Goal: Task Accomplishment & Management: Complete application form

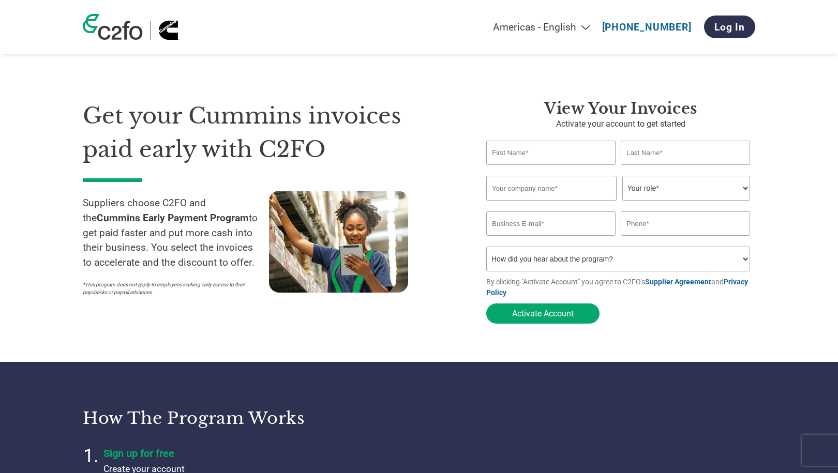
click at [521, 159] on input "text" at bounding box center [550, 153] width 129 height 24
type input "[PERSON_NAME]"
type input "[PERSON_NAME] Industries"
select select "CFO"
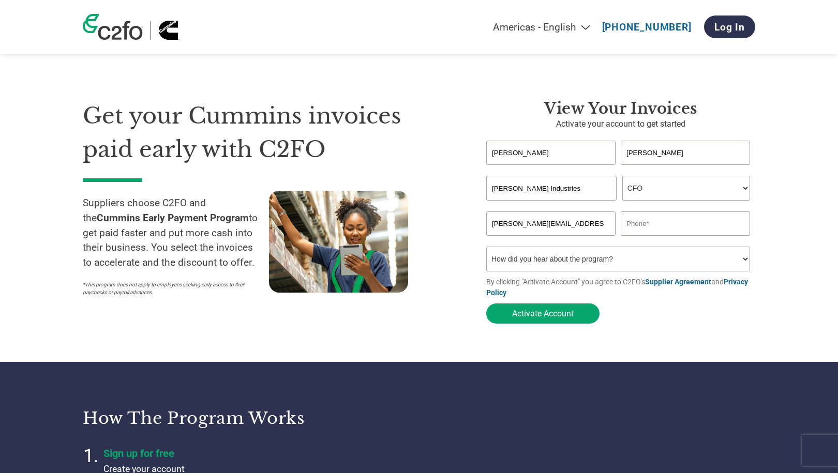
type input "[PERSON_NAME][EMAIL_ADDRESS][PERSON_NAME][DOMAIN_NAME]"
select select "Email"
drag, startPoint x: 723, startPoint y: 227, endPoint x: 593, endPoint y: 214, distance: 130.4
click at [593, 214] on div "[PERSON_NAME][EMAIL_ADDRESS][PERSON_NAME][DOMAIN_NAME] [PERSON_NAME][DOMAIN_NAM…" at bounding box center [620, 223] width 269 height 24
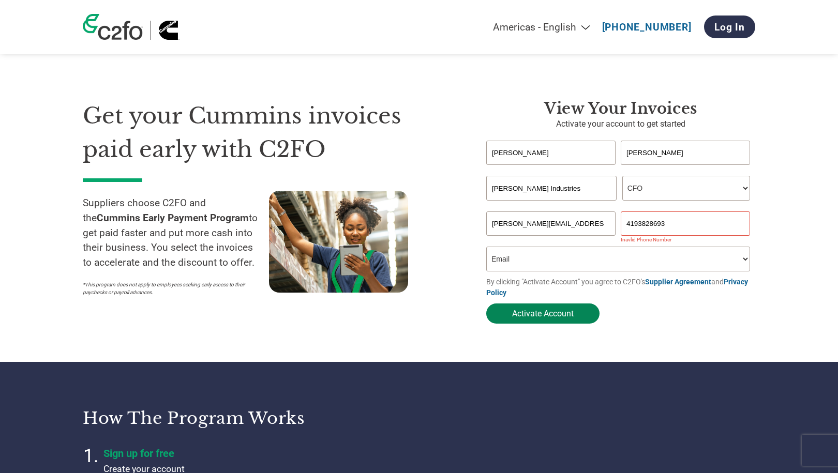
type input "4193828693"
click at [571, 312] on button "Activate Account" at bounding box center [542, 313] width 113 height 20
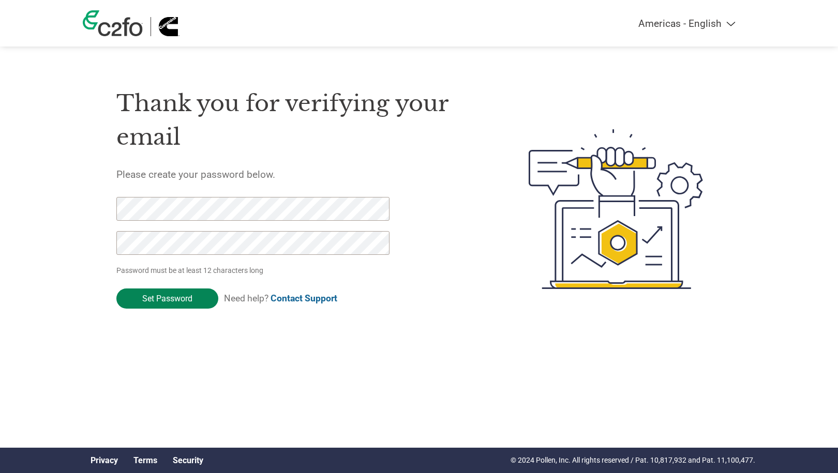
click at [193, 300] on input "Set Password" at bounding box center [167, 298] width 102 height 20
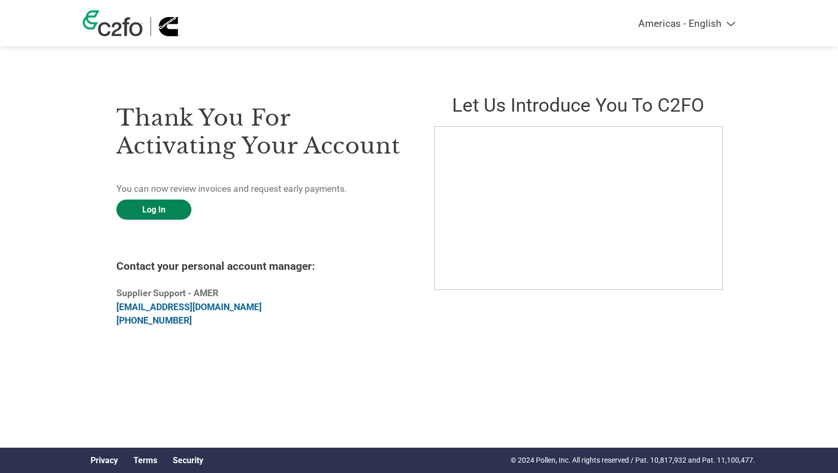
click at [150, 212] on link "Log In" at bounding box center [153, 210] width 75 height 20
